Goal: Transaction & Acquisition: Purchase product/service

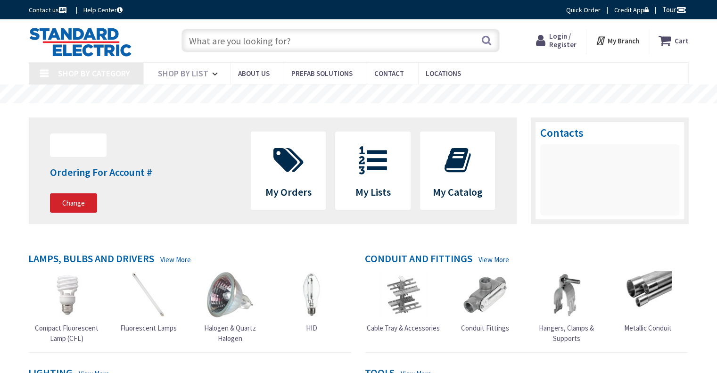
type input "[GEOGRAPHIC_DATA], [GEOGRAPHIC_DATA]"
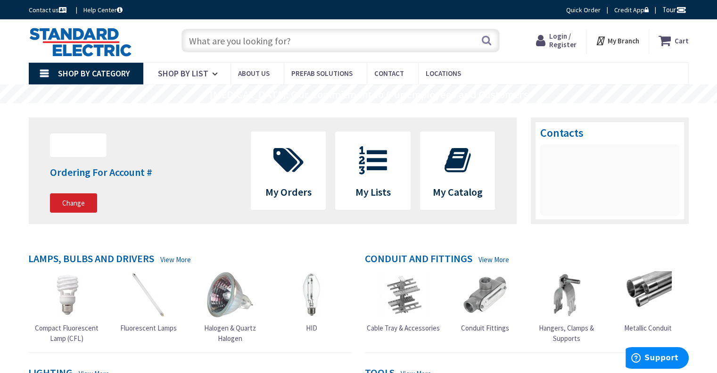
click at [255, 44] on input "text" at bounding box center [341, 41] width 318 height 24
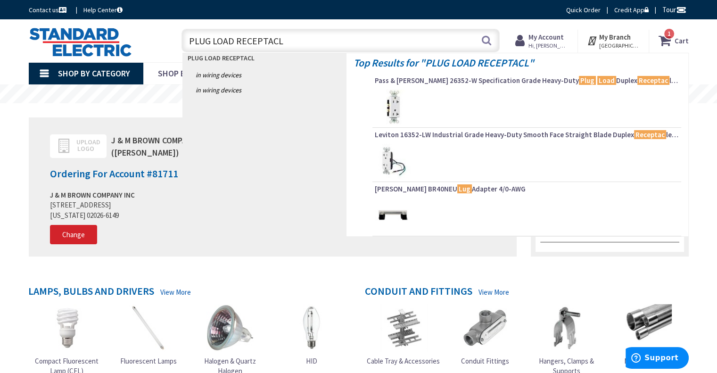
type input "PLUG LOAD RECEPTACLE"
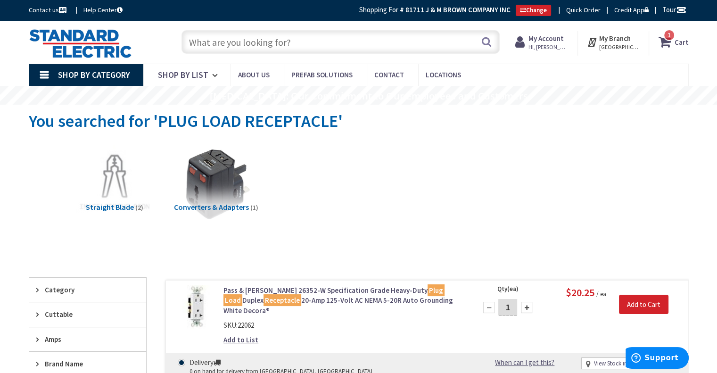
click at [199, 41] on input "text" at bounding box center [341, 42] width 318 height 24
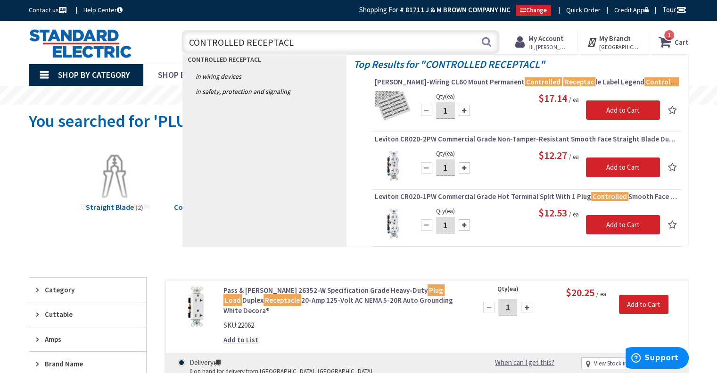
type input "CONTROLLED RECEPTACLE"
